Goal: Task Accomplishment & Management: Manage account settings

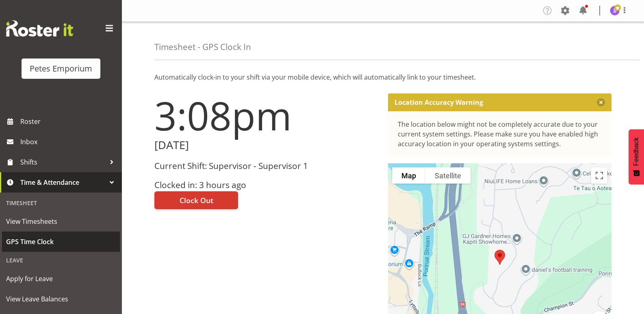
scroll to position [58, 0]
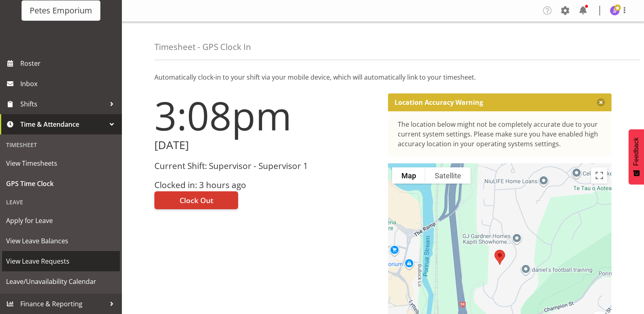
click at [60, 265] on span "View Leave Requests" at bounding box center [61, 261] width 110 height 12
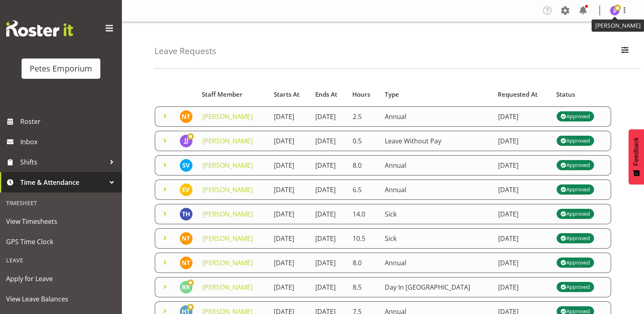
click at [613, 11] on img at bounding box center [615, 11] width 10 height 10
click at [585, 43] on link "Log Out" at bounding box center [591, 42] width 78 height 15
